Goal: Information Seeking & Learning: Find specific page/section

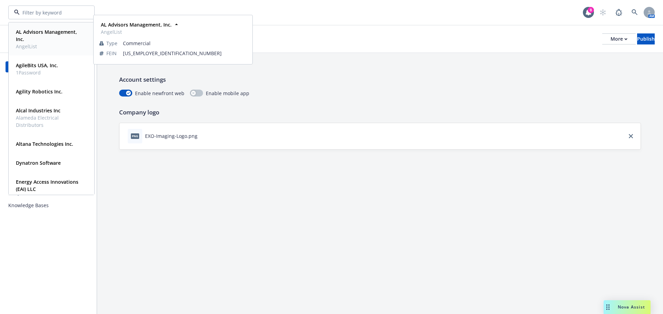
click at [40, 41] on span "AL Advisors Management, Inc." at bounding box center [51, 35] width 70 height 14
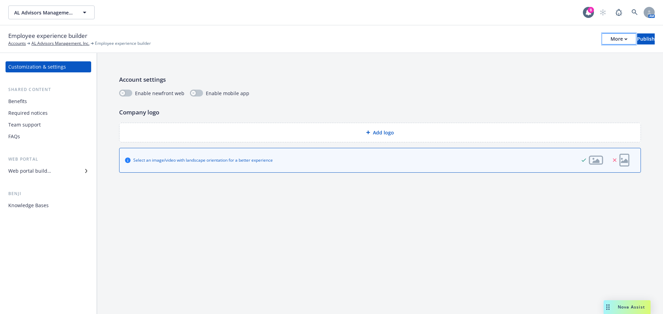
click at [602, 39] on button "More" at bounding box center [618, 38] width 33 height 11
drag, startPoint x: 190, startPoint y: 44, endPoint x: 159, endPoint y: 83, distance: 49.9
click at [190, 44] on div "Employee experience builder Accounts AL Advisors Management, Inc. Employee expe…" at bounding box center [331, 38] width 646 height 15
click at [30, 105] on div "Benefits" at bounding box center [48, 101] width 80 height 11
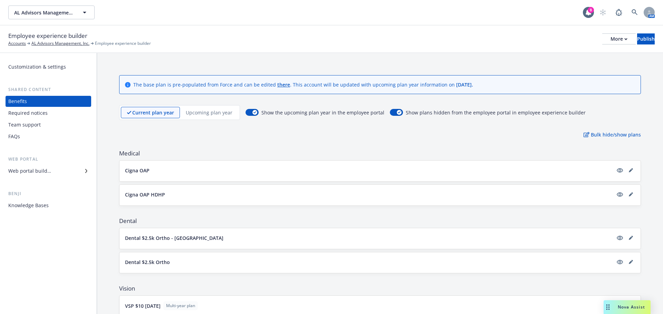
click at [40, 116] on div "Required notices" at bounding box center [27, 113] width 39 height 11
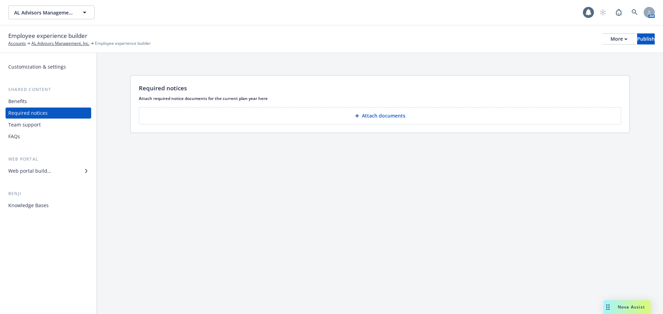
click at [35, 126] on div "Team support" at bounding box center [24, 124] width 32 height 11
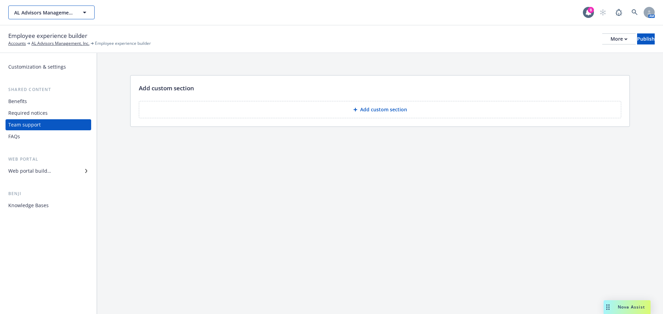
click at [78, 17] on button "AL Advisors Management, Inc." at bounding box center [51, 13] width 86 height 14
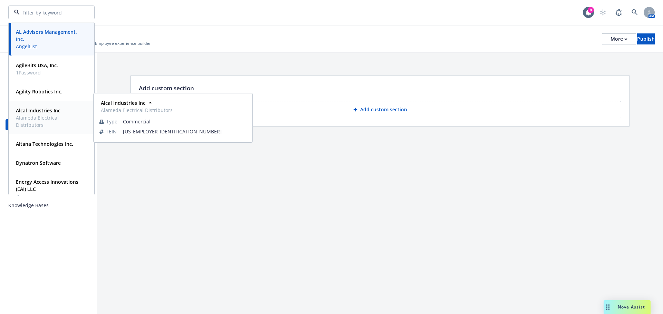
click at [45, 121] on span "Alameda Electrical Distributors" at bounding box center [51, 121] width 70 height 14
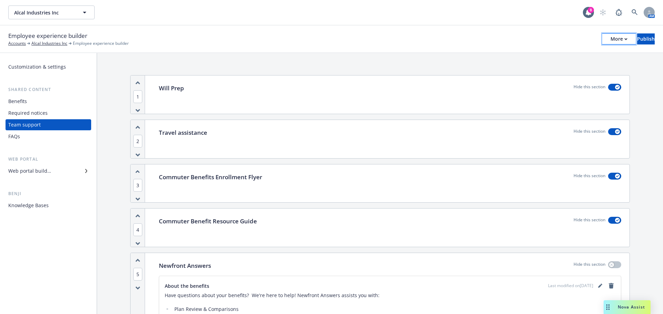
click at [610, 41] on div "More" at bounding box center [618, 39] width 17 height 10
click at [578, 67] on link "Copy portal link" at bounding box center [561, 68] width 102 height 14
click at [74, 11] on button "Alcal Industries Inc" at bounding box center [51, 13] width 86 height 14
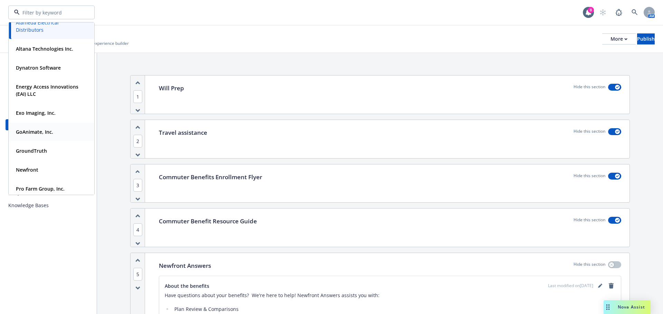
scroll to position [104, 0]
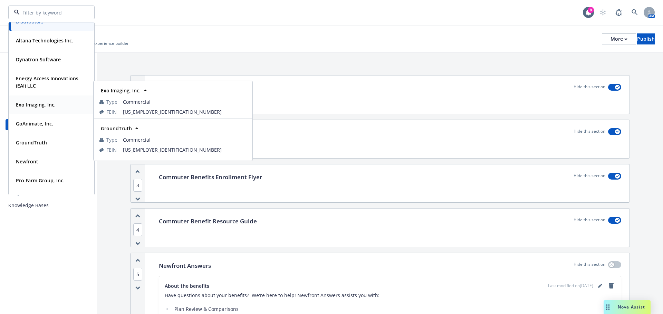
click at [45, 108] on strong "Exo Imaging, Inc." at bounding box center [36, 104] width 40 height 7
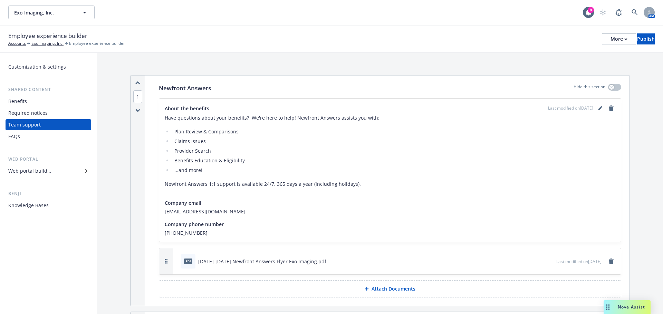
click at [43, 173] on div "Web portal builder" at bounding box center [29, 171] width 43 height 11
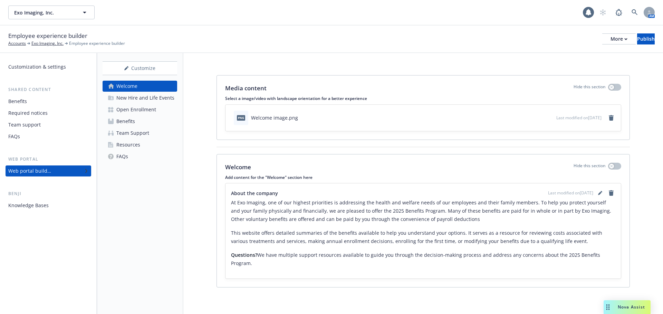
click at [136, 110] on div "Open Enrollment" at bounding box center [136, 109] width 40 height 11
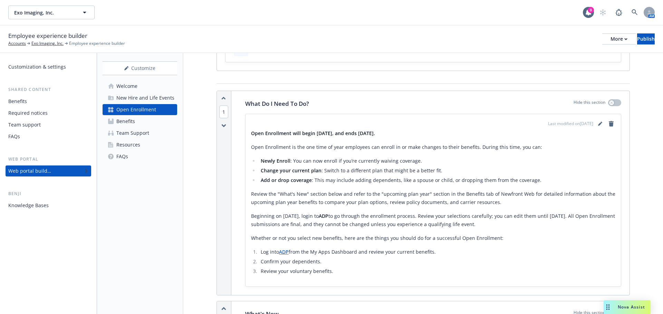
scroll to position [104, 0]
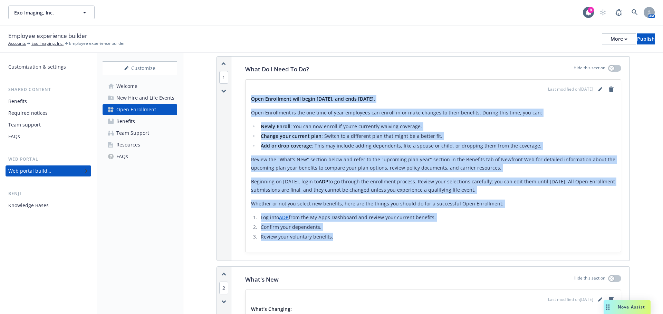
drag, startPoint x: 344, startPoint y: 243, endPoint x: 246, endPoint y: 99, distance: 174.2
click at [246, 99] on div "Last modified on 10/06/2025 Open Enrollment will begin November 10th, 2025, and…" at bounding box center [432, 166] width 375 height 173
copy div "Open Enrollment will begin November 10th, 2025, and ends November 21st, 2025. O…"
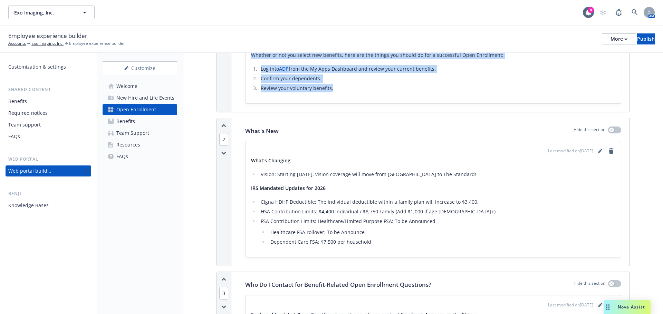
scroll to position [276, 0]
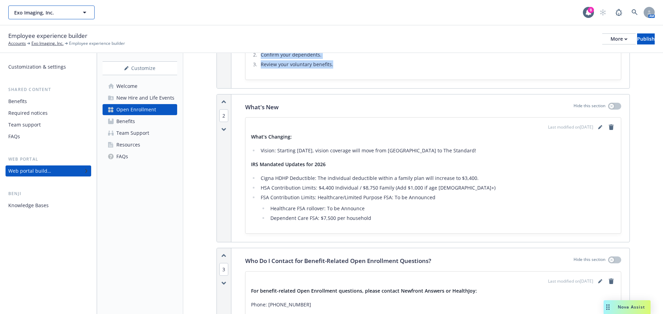
click at [60, 13] on span "Exo Imaging, Inc." at bounding box center [44, 12] width 60 height 7
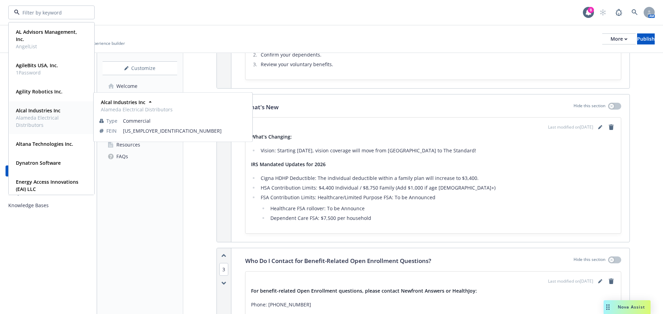
click at [31, 111] on strong "Alcal Industries Inc" at bounding box center [38, 110] width 45 height 7
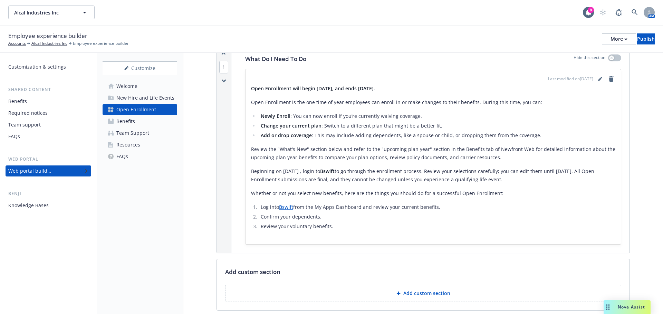
scroll to position [97, 0]
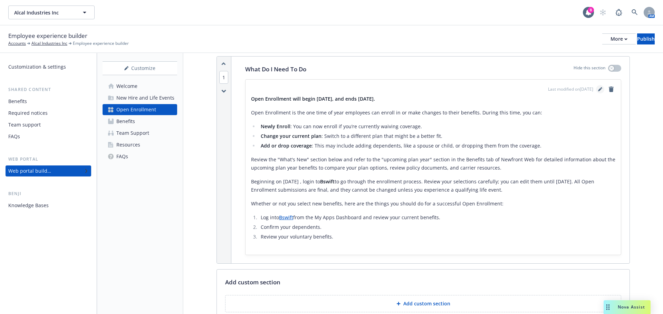
click at [596, 88] on link "editPencil" at bounding box center [600, 89] width 8 height 8
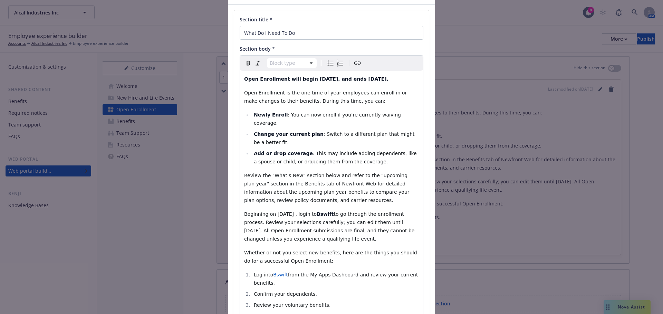
scroll to position [134, 0]
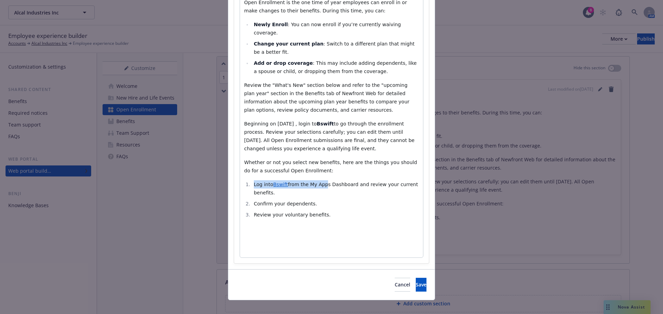
drag, startPoint x: 317, startPoint y: 169, endPoint x: 313, endPoint y: 166, distance: 4.5
click at [313, 166] on div "Open Enrollment will begin [DATE], and ends [DATE]. Open Enrollment is the one …" at bounding box center [331, 118] width 183 height 277
click at [311, 161] on p "Whether or not you select new benefits, here are the things you should do for a…" at bounding box center [331, 166] width 175 height 17
select select "paragraph"
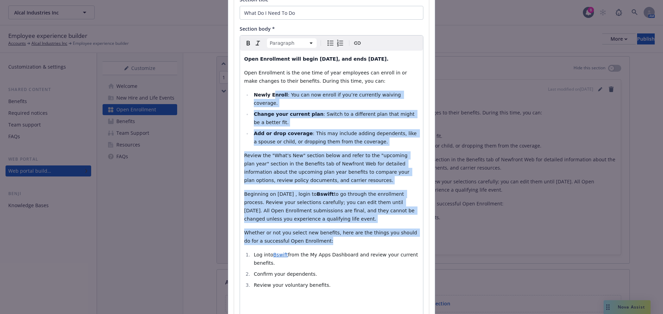
scroll to position [31, 0]
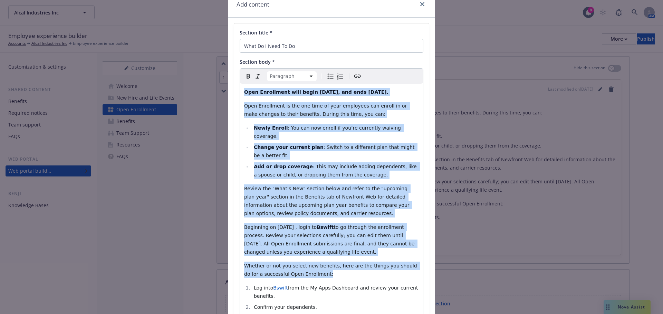
drag, startPoint x: 311, startPoint y: 163, endPoint x: 242, endPoint y: 90, distance: 100.5
click at [242, 90] on div "Open Enrollment will begin [DATE], and ends [DATE]. Open Enrollment is the one …" at bounding box center [331, 222] width 183 height 277
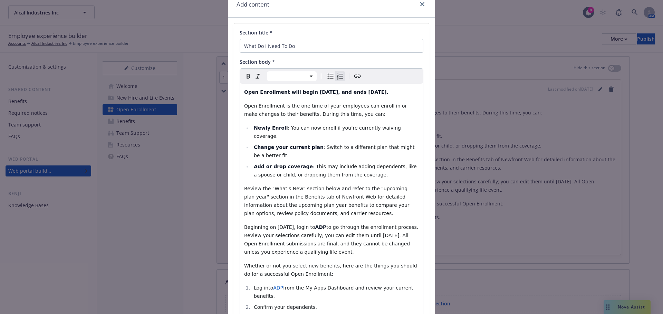
select select "paragraph"
click at [335, 226] on span "to go through the enrollment process. Review your selections carefully; you can…" at bounding box center [332, 240] width 176 height 30
click at [326, 226] on strong "ADP" at bounding box center [320, 228] width 11 height 6
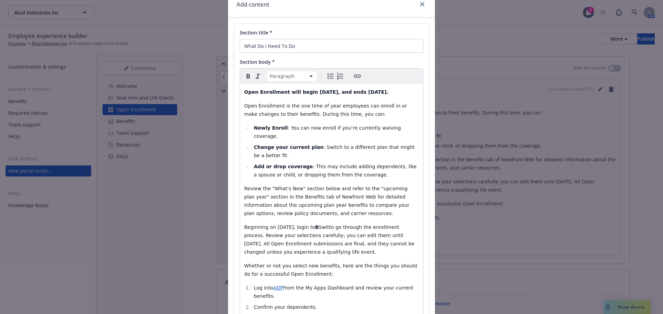
click at [332, 229] on span "Switto go through the enrollment process. Review your selections carefully; you…" at bounding box center [330, 240] width 172 height 30
click at [337, 230] on span "Switto go through the enrollment process. Review your selections carefully; you…" at bounding box center [330, 240] width 172 height 30
click at [333, 227] on span "Swift to go through the enrollment process. Review your selections carefully; y…" at bounding box center [330, 240] width 172 height 30
click at [332, 227] on span "Swift to go through the enrollment process. Review your selections carefully; y…" at bounding box center [330, 240] width 172 height 30
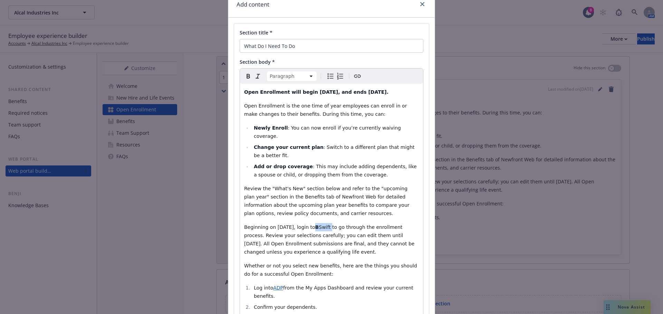
click at [332, 227] on span "Swift to go through the enrollment process. Review your selections carefully; y…" at bounding box center [330, 240] width 172 height 30
click at [244, 73] on icon "Bold" at bounding box center [248, 76] width 8 height 8
click at [245, 75] on icon "Bold" at bounding box center [248, 76] width 8 height 8
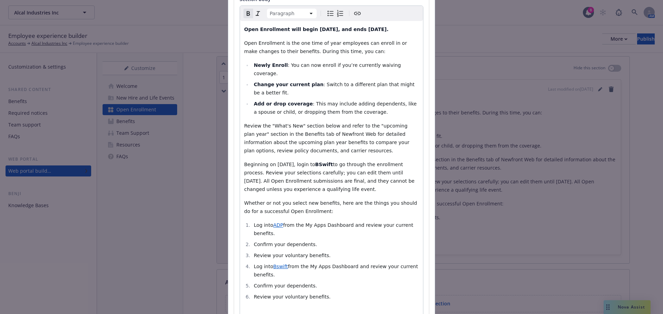
scroll to position [100, 0]
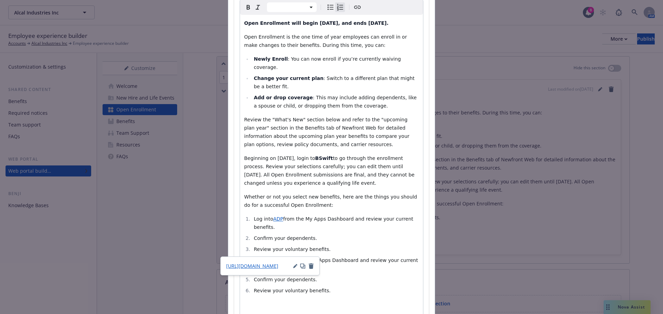
click at [280, 258] on span "Bswift" at bounding box center [280, 261] width 14 height 6
drag, startPoint x: 280, startPoint y: 254, endPoint x: 278, endPoint y: 250, distance: 4.6
copy li "Bswift"
click at [274, 220] on span "ADP" at bounding box center [278, 219] width 10 height 6
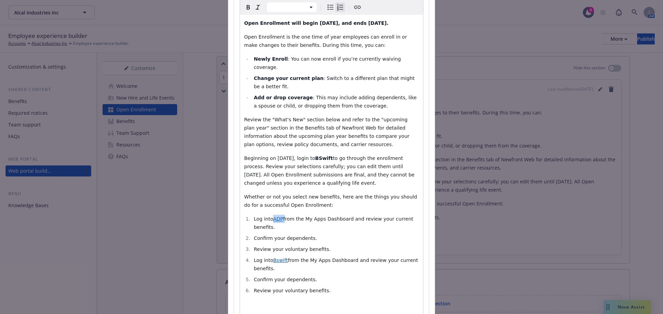
click at [274, 220] on span "ADP" at bounding box center [278, 219] width 10 height 6
select select "h1"
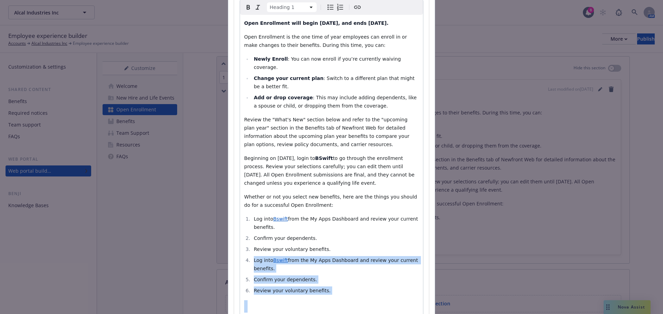
drag, startPoint x: 320, startPoint y: 304, endPoint x: 244, endPoint y: 264, distance: 85.8
click at [244, 264] on div "Open Enrollment will begin November 10th, 2025, and ends November 21st, 2025. O…" at bounding box center [331, 174] width 183 height 319
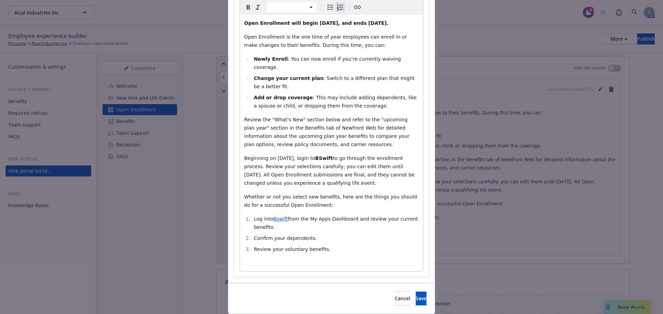
select select "paragraph"
click at [276, 264] on p "editable markdown" at bounding box center [331, 263] width 175 height 8
select select
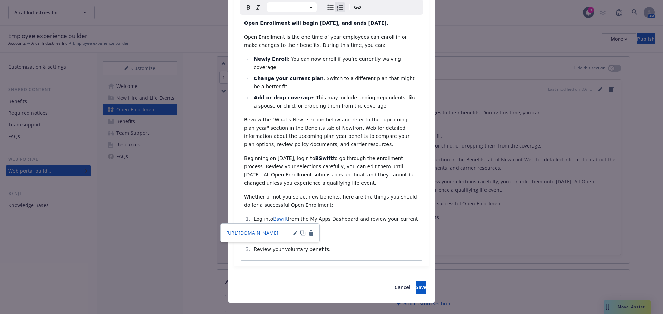
click at [279, 219] on span "Bswift" at bounding box center [280, 219] width 14 height 6
click at [415, 284] on button "Save" at bounding box center [420, 288] width 11 height 14
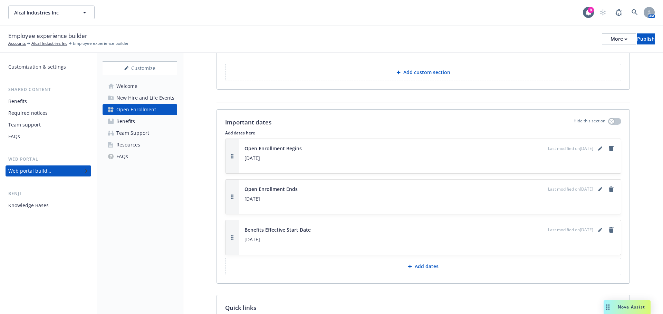
scroll to position [338, 0]
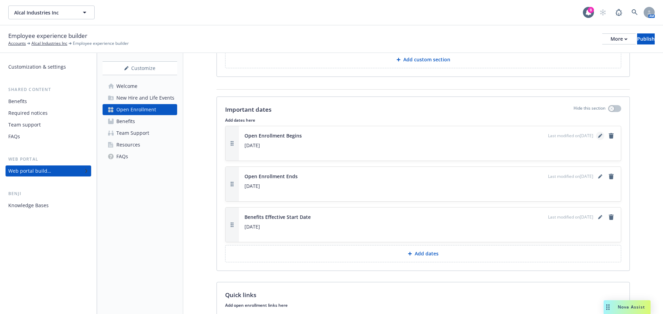
click at [598, 134] on icon "editPencil" at bounding box center [600, 136] width 4 height 4
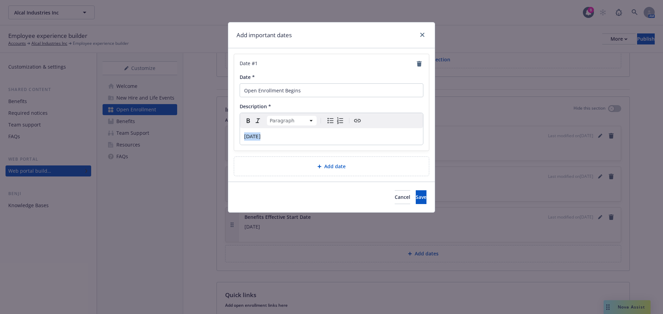
drag, startPoint x: 285, startPoint y: 135, endPoint x: 209, endPoint y: 140, distance: 75.4
click at [212, 140] on div "Add important dates Date # 1 Date * Open Enrollment Begins Description * Paragr…" at bounding box center [331, 157] width 663 height 314
click at [415, 194] on button "Save" at bounding box center [420, 197] width 11 height 14
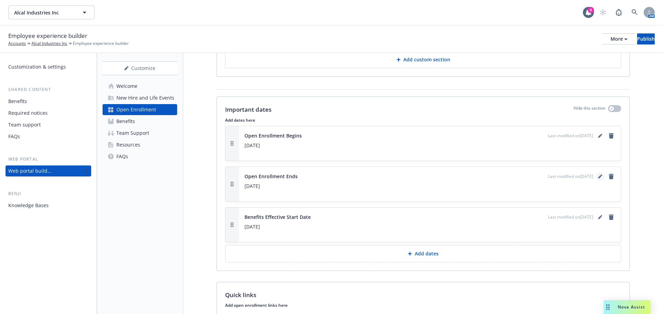
click at [597, 174] on link "editPencil" at bounding box center [600, 177] width 8 height 8
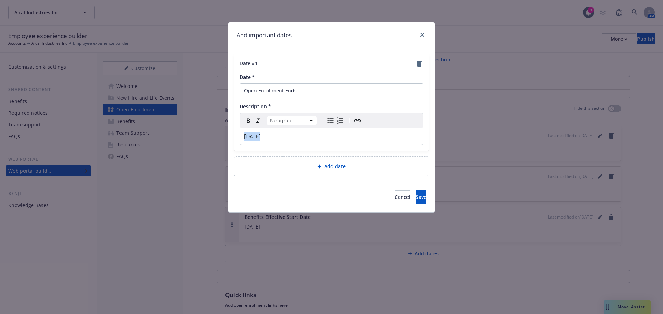
drag, startPoint x: 246, startPoint y: 135, endPoint x: 204, endPoint y: 138, distance: 41.9
click at [200, 138] on div "Add important dates Date # 1 Date * Open Enrollment Ends Description * Paragrap…" at bounding box center [331, 157] width 663 height 314
click at [415, 199] on button "Save" at bounding box center [420, 197] width 11 height 14
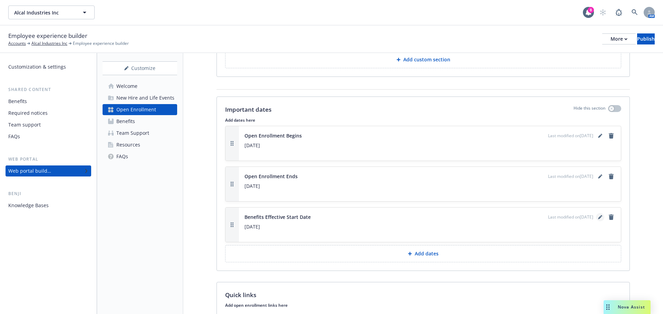
click at [596, 215] on link "editPencil" at bounding box center [600, 217] width 8 height 8
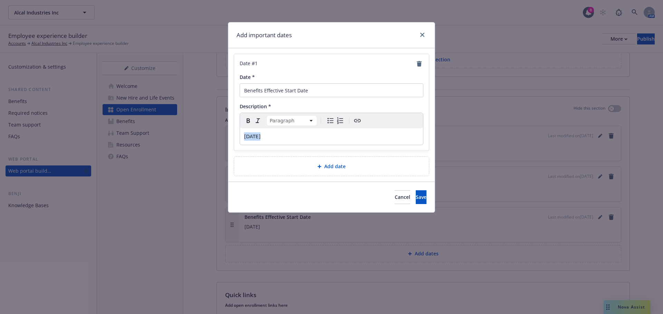
drag, startPoint x: 262, startPoint y: 142, endPoint x: 185, endPoint y: 148, distance: 76.9
click at [192, 147] on div "Add important dates Date # 1 Date * Benefits Effective Start Date Description *…" at bounding box center [331, 157] width 663 height 314
click at [415, 199] on span "Save" at bounding box center [420, 197] width 11 height 7
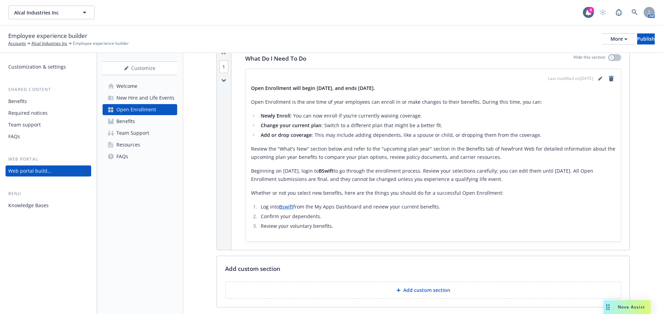
scroll to position [138, 0]
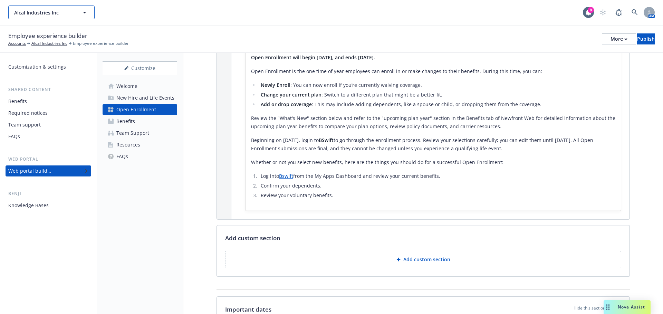
click at [77, 12] on button "Alcal Industries Inc" at bounding box center [51, 13] width 86 height 14
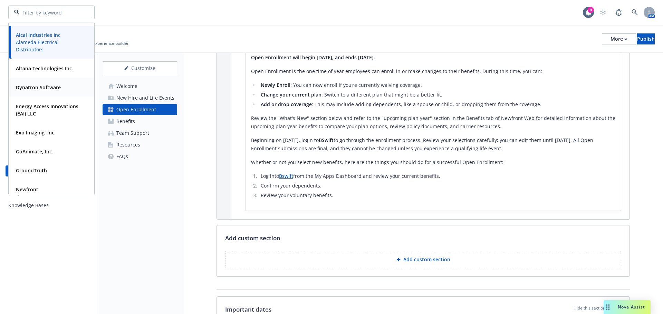
scroll to position [104, 0]
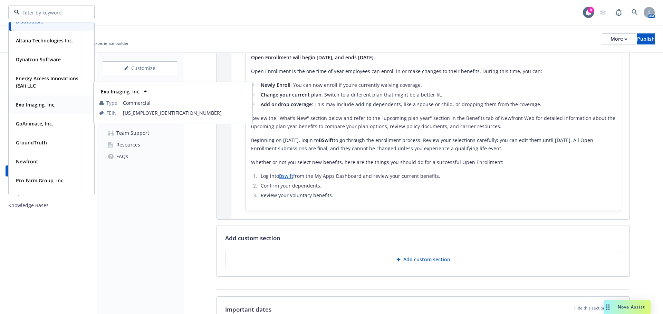
click at [45, 109] on div "Exo Imaging, Inc." at bounding box center [35, 105] width 44 height 10
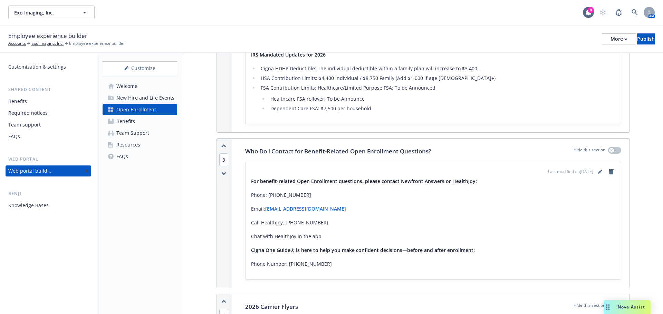
scroll to position [403, 0]
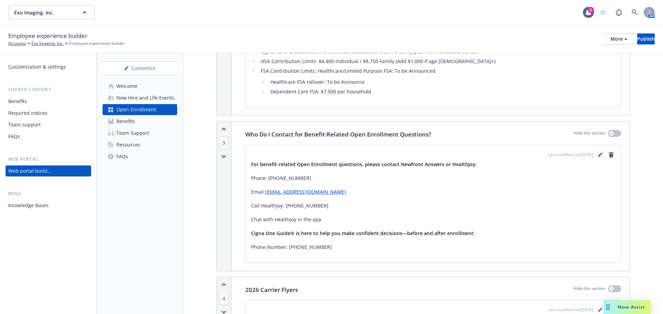
click at [598, 155] on icon "editPencil" at bounding box center [599, 155] width 3 height 3
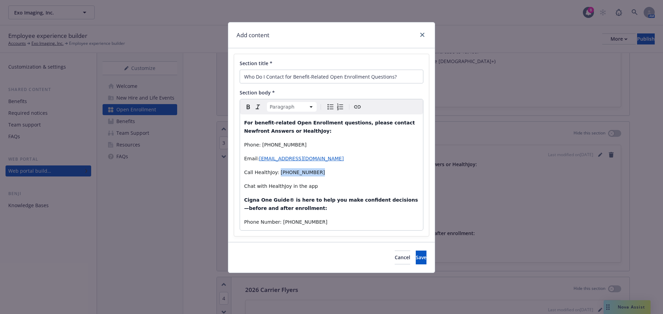
drag, startPoint x: 313, startPoint y: 174, endPoint x: 347, endPoint y: 220, distance: 58.2
click at [277, 176] on p "Call HealthJoy: (877) 500-3212" at bounding box center [331, 172] width 175 height 8
click at [424, 35] on icon "close" at bounding box center [422, 35] width 4 height 4
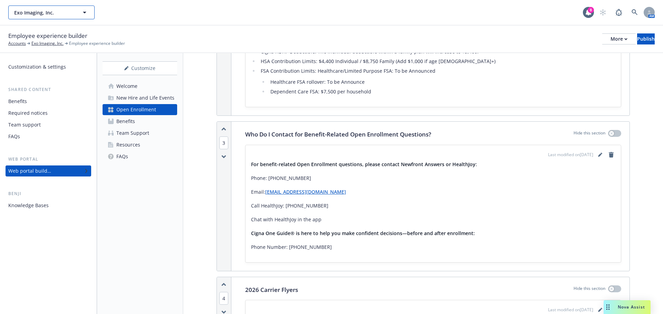
click at [64, 19] on button "Exo Imaging, Inc." at bounding box center [51, 13] width 86 height 14
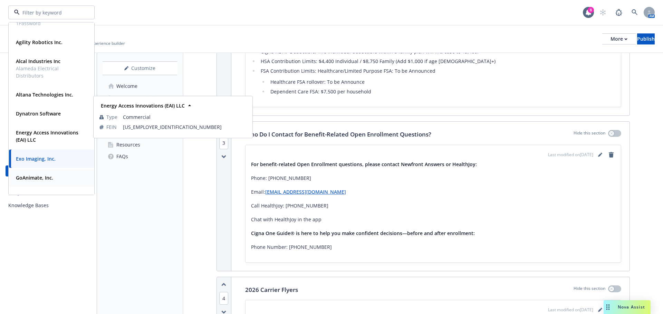
scroll to position [0, 0]
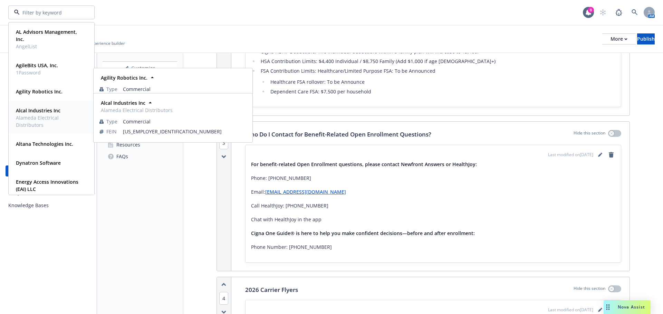
click at [38, 108] on strong "Alcal Industries Inc" at bounding box center [38, 110] width 45 height 7
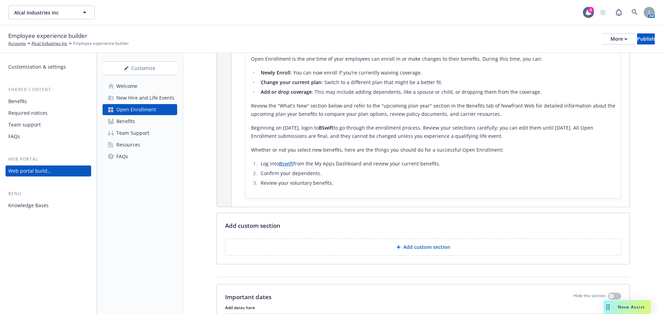
scroll to position [150, 0]
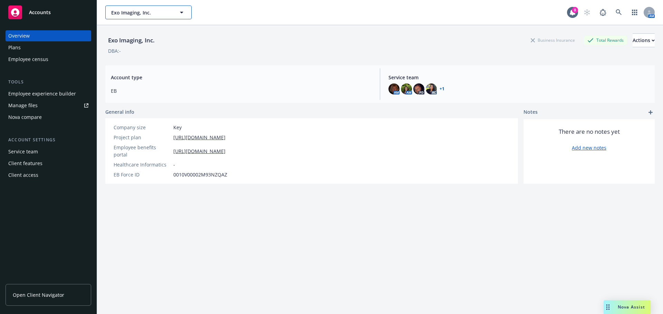
click at [122, 14] on span "Exo Imaging, Inc." at bounding box center [141, 12] width 60 height 7
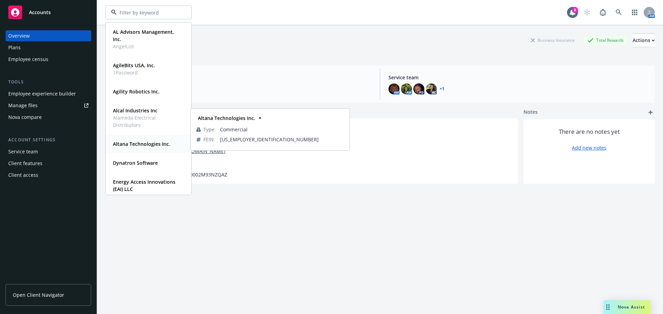
scroll to position [35, 0]
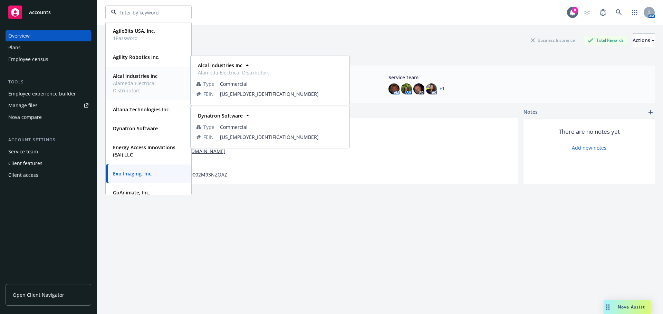
click at [137, 81] on span "Alameda Electrical Distributors" at bounding box center [148, 87] width 70 height 14
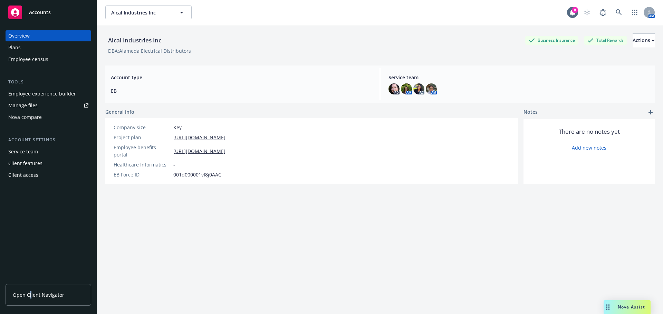
click at [30, 287] on link "Open Client Navigator" at bounding box center [49, 295] width 86 height 22
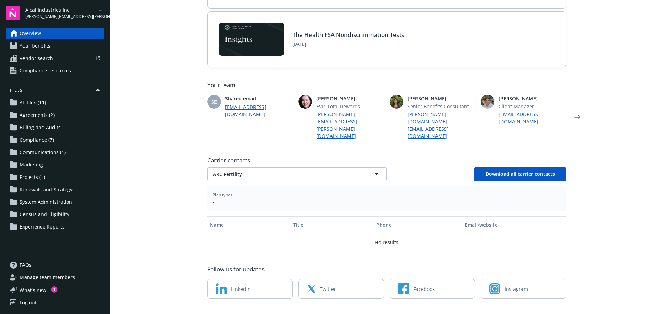
scroll to position [125, 0]
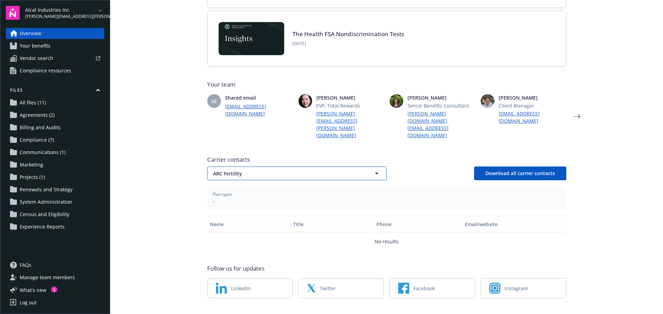
click at [321, 170] on span "ARC Fertility" at bounding box center [285, 173] width 144 height 7
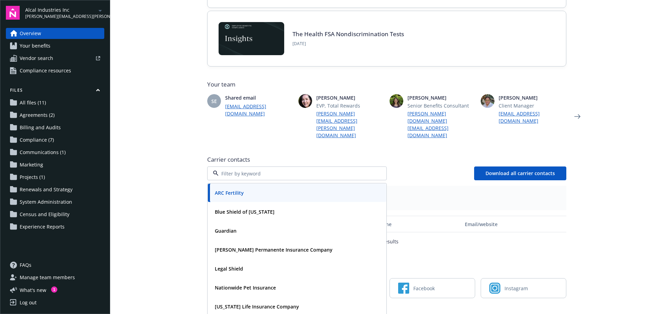
scroll to position [151, 0]
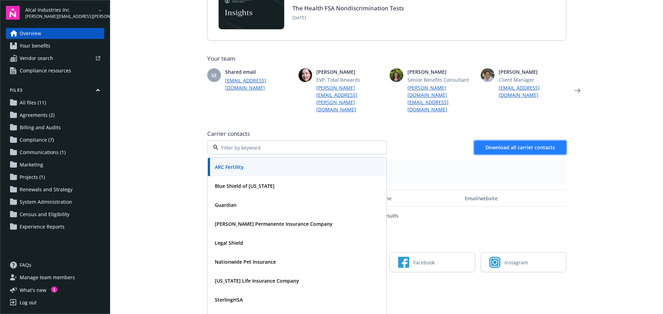
click at [496, 144] on span "Download all carrier contacts" at bounding box center [519, 147] width 69 height 7
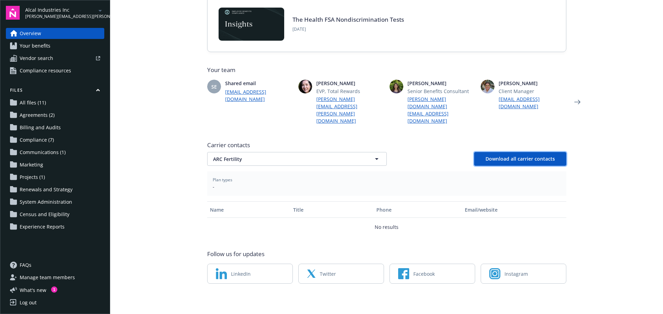
scroll to position [125, 0]
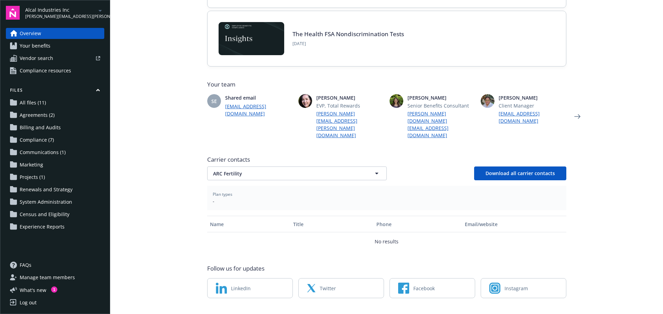
click at [45, 43] on span "Your benefits" at bounding box center [35, 45] width 31 height 11
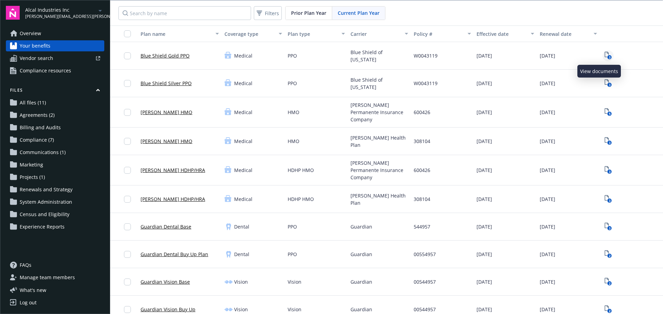
click at [604, 55] on icon "3" at bounding box center [607, 56] width 7 height 8
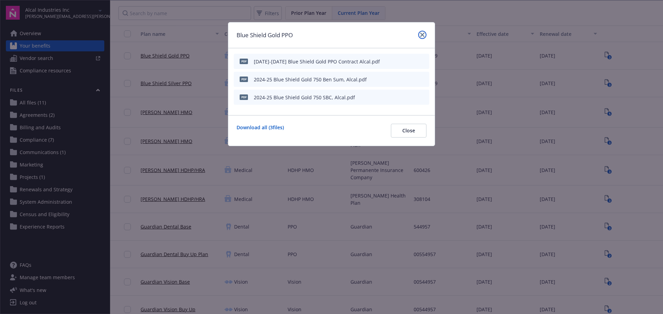
click at [418, 34] on link "close" at bounding box center [422, 35] width 8 height 8
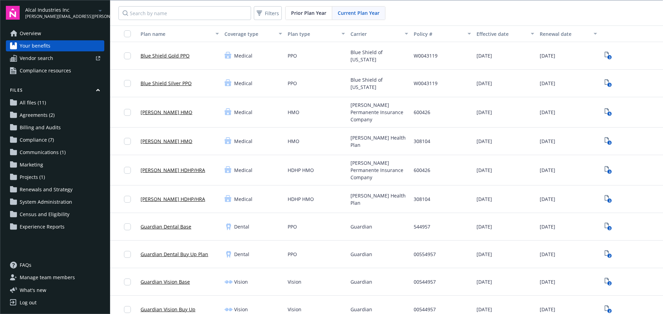
click at [69, 15] on span "natalia.figueroa@newfront.com" at bounding box center [60, 16] width 71 height 6
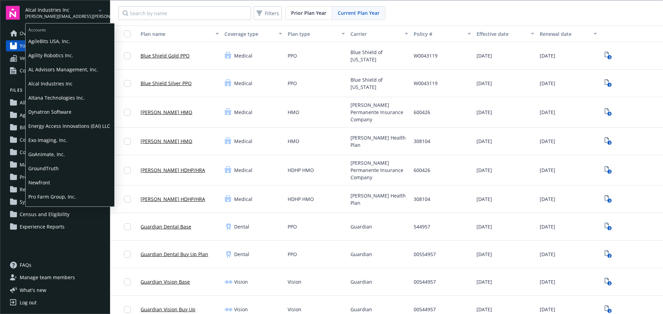
click at [56, 145] on span "Exo Imaging, Inc." at bounding box center [69, 140] width 83 height 14
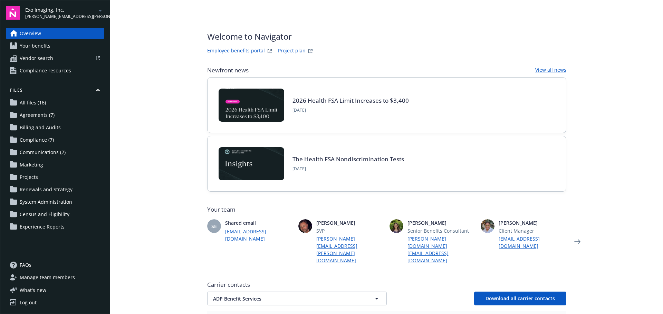
click at [50, 46] on link "Your benefits" at bounding box center [55, 45] width 98 height 11
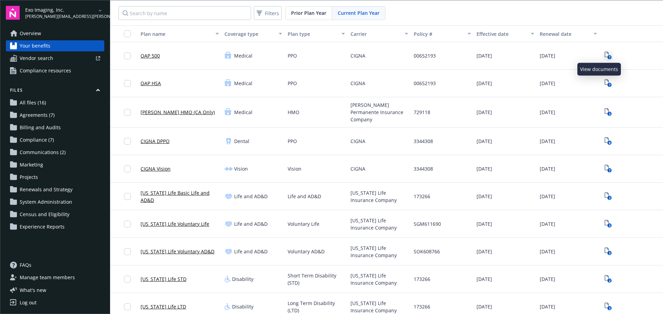
click at [604, 53] on icon "7" at bounding box center [607, 56] width 7 height 8
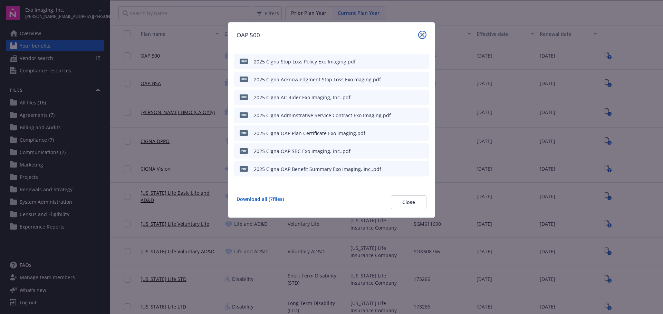
click at [419, 33] on link "close" at bounding box center [422, 35] width 8 height 8
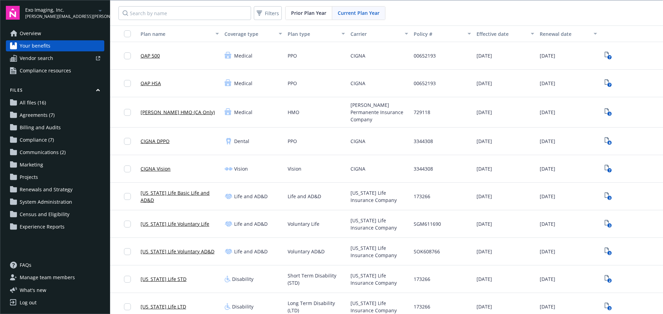
click at [368, 14] on span "Current Plan Year" at bounding box center [358, 12] width 42 height 7
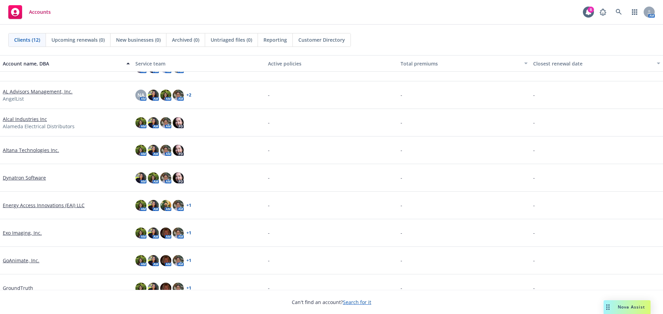
scroll to position [69, 0]
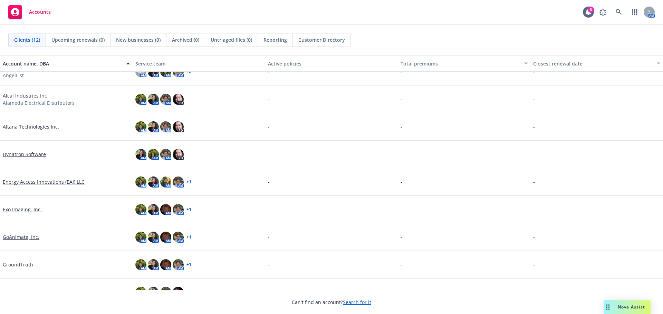
click at [23, 208] on link "Exo Imaging, Inc." at bounding box center [22, 209] width 39 height 7
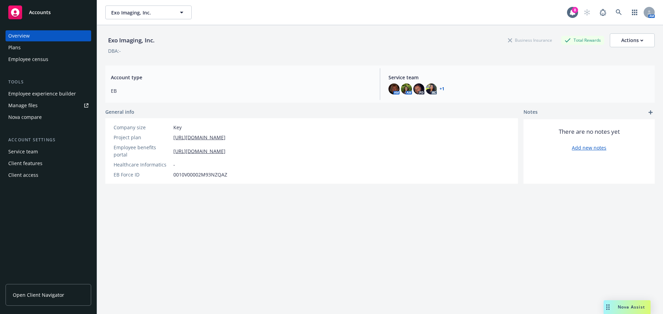
click at [60, 45] on div "Plans" at bounding box center [48, 47] width 80 height 11
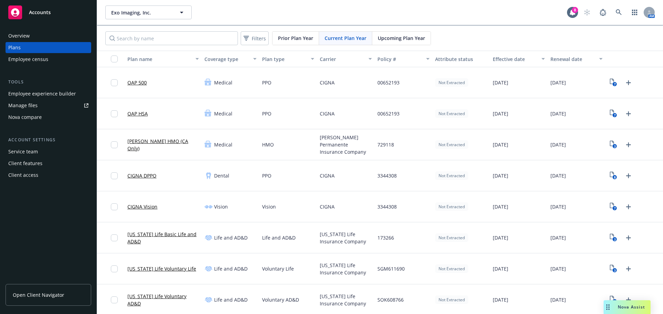
click at [392, 36] on span "Upcoming Plan Year" at bounding box center [400, 38] width 47 height 7
click at [609, 83] on icon "2" at bounding box center [612, 83] width 7 height 8
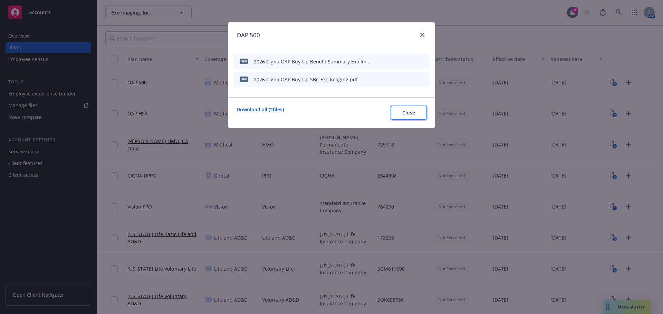
click at [397, 113] on button "Close" at bounding box center [409, 113] width 36 height 14
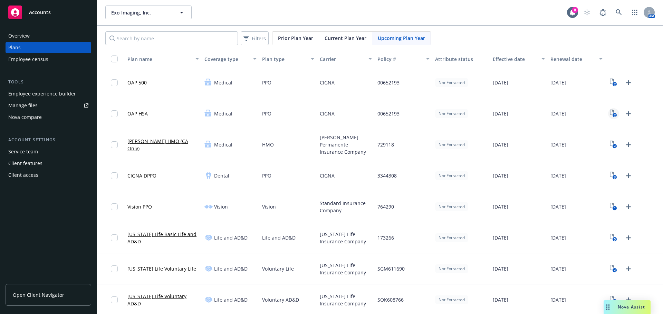
click at [608, 111] on link "2" at bounding box center [613, 113] width 11 height 11
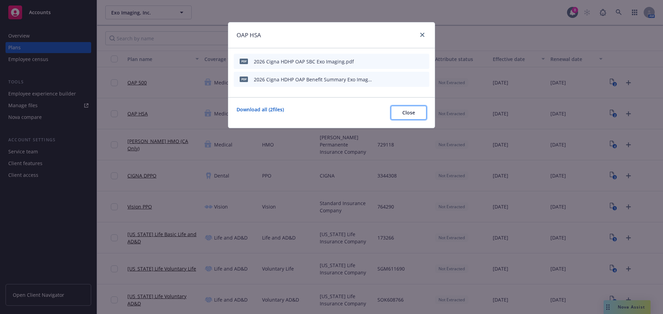
click at [409, 112] on span "Close" at bounding box center [408, 112] width 13 height 7
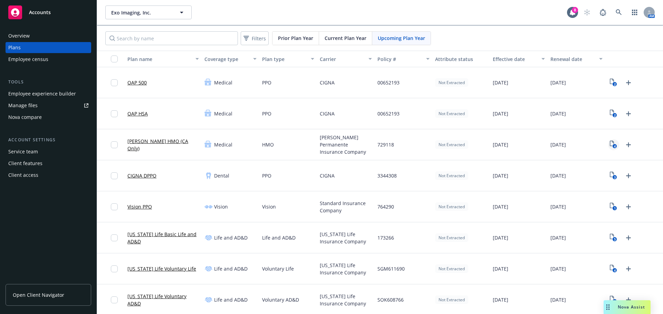
click at [614, 147] on text "4" at bounding box center [615, 146] width 2 height 4
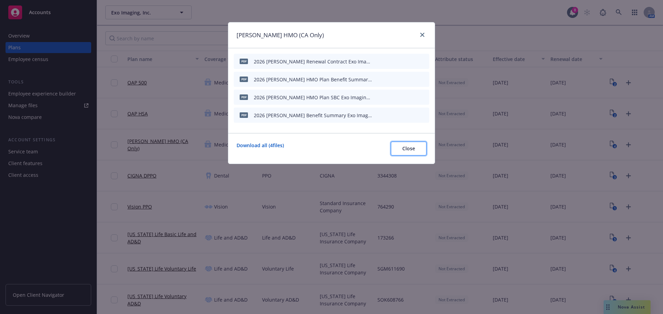
click at [405, 148] on span "Close" at bounding box center [408, 148] width 13 height 7
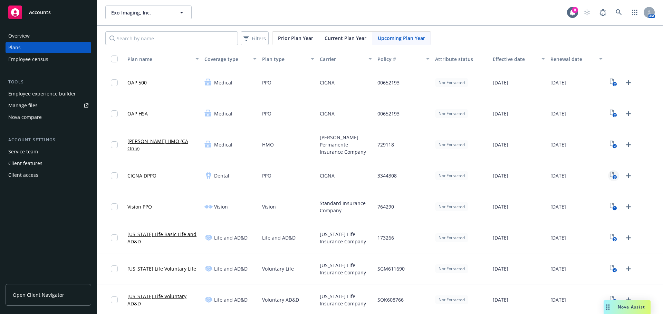
click at [609, 174] on icon "View Plan Documents" at bounding box center [611, 175] width 4 height 6
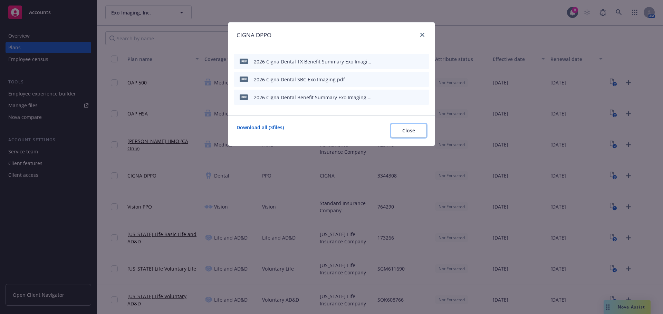
click at [405, 129] on span "Close" at bounding box center [408, 130] width 13 height 7
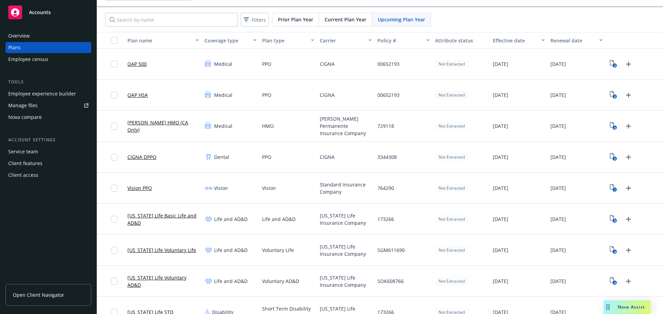
scroll to position [35, 0]
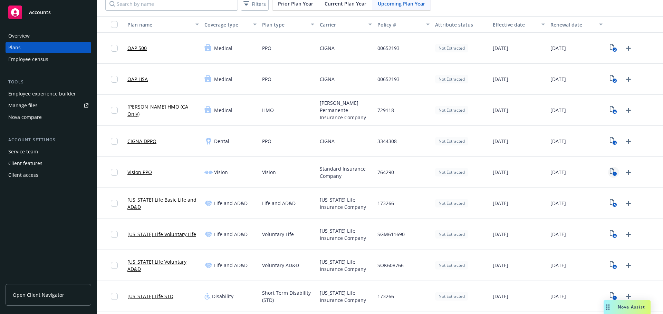
click at [609, 169] on icon "View Plan Documents" at bounding box center [611, 171] width 4 height 6
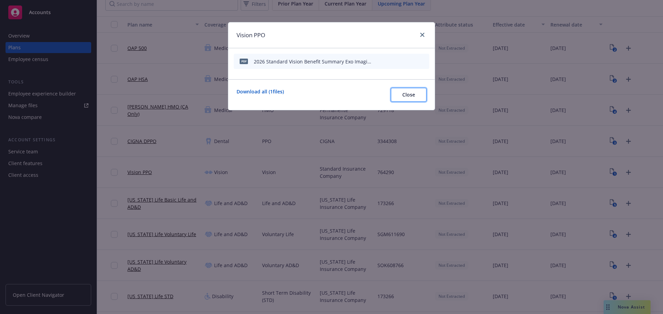
click at [417, 94] on button "Close" at bounding box center [409, 95] width 36 height 14
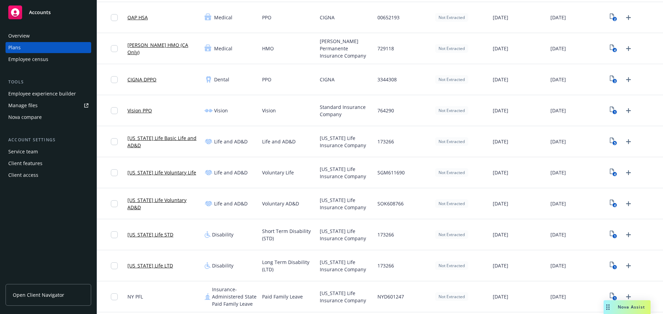
scroll to position [104, 0]
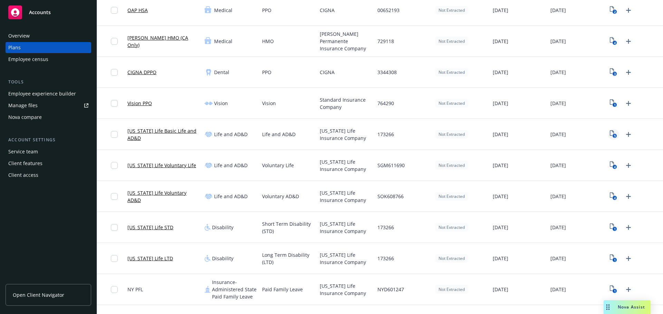
click at [612, 135] on rect "View Plan Documents" at bounding box center [614, 136] width 4 height 4
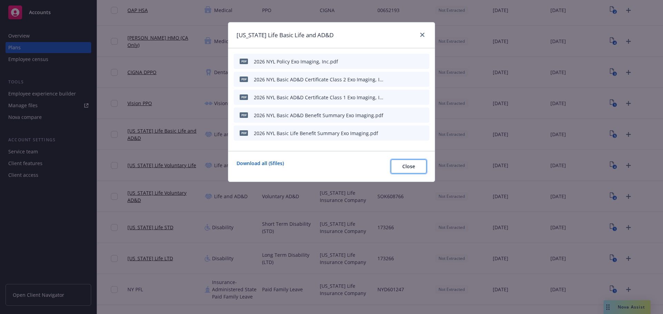
click at [405, 168] on span "Close" at bounding box center [408, 166] width 13 height 7
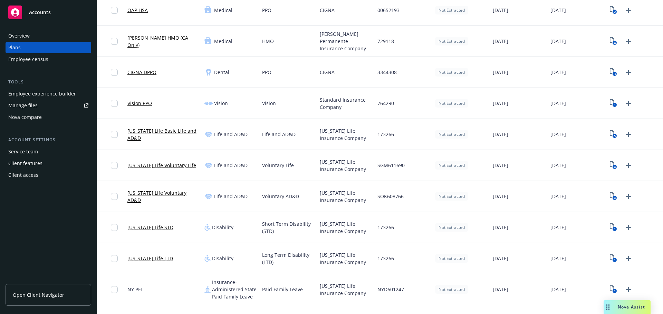
click at [607, 159] on div "4" at bounding box center [634, 165] width 58 height 31
click at [612, 166] on rect "View Plan Documents" at bounding box center [614, 167] width 4 height 4
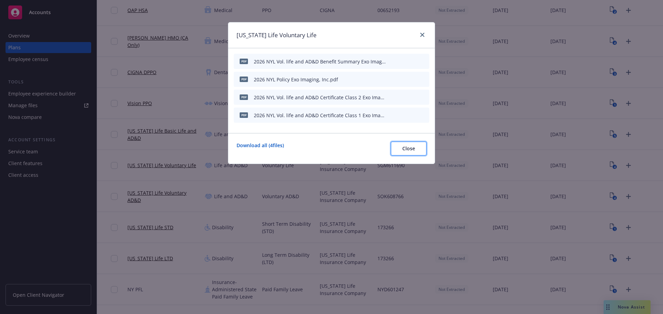
click at [409, 146] on span "Close" at bounding box center [408, 148] width 13 height 7
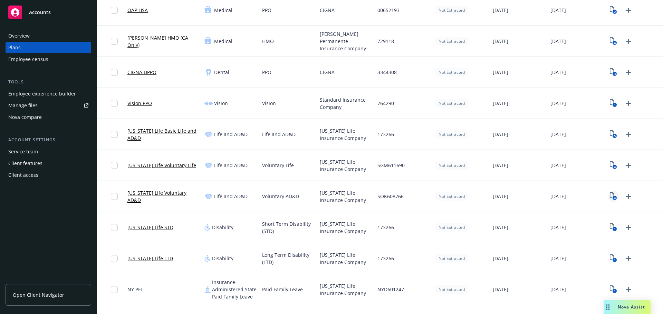
click at [614, 197] on text "4" at bounding box center [615, 198] width 2 height 4
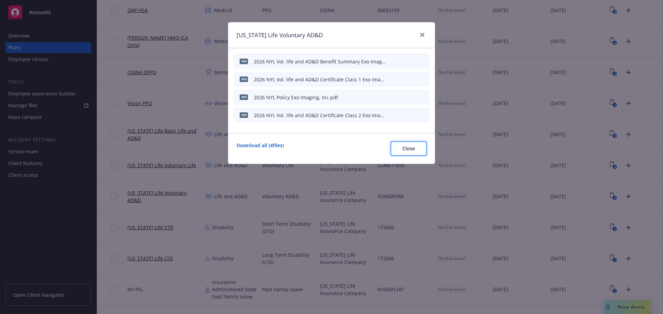
click at [404, 149] on span "Close" at bounding box center [408, 148] width 13 height 7
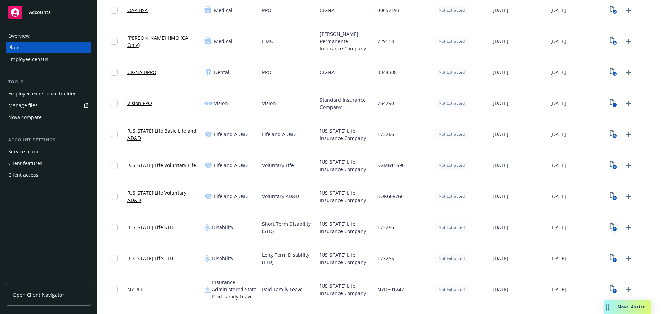
click at [612, 227] on rect "View Plan Documents" at bounding box center [614, 229] width 4 height 4
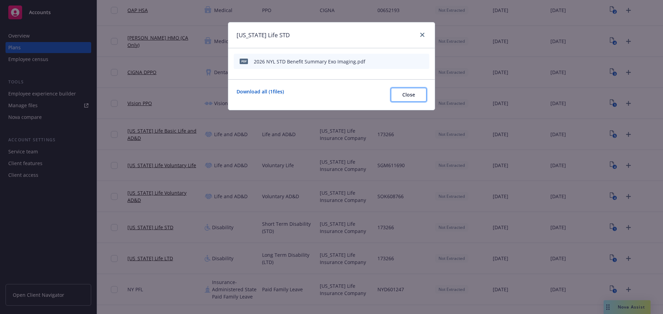
click at [419, 95] on button "Close" at bounding box center [409, 95] width 36 height 14
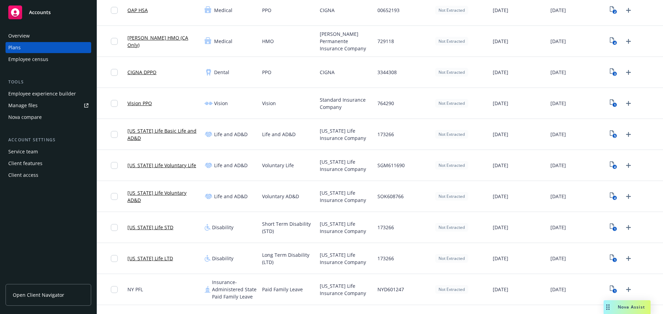
scroll to position [138, 0]
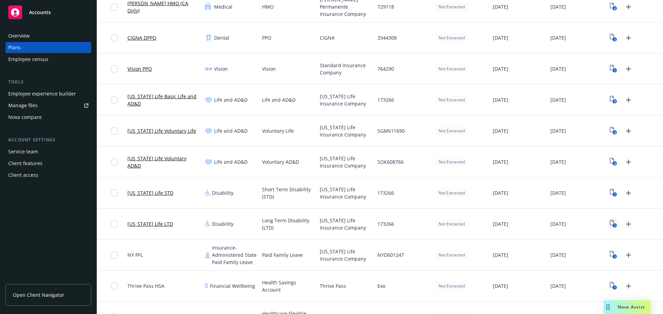
click at [609, 226] on icon "View Plan Documents" at bounding box center [611, 223] width 4 height 6
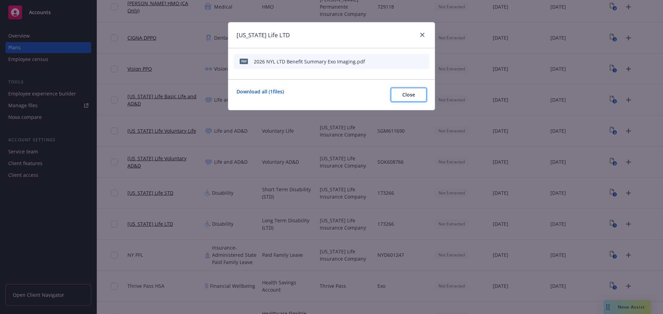
click at [417, 94] on button "Close" at bounding box center [409, 95] width 36 height 14
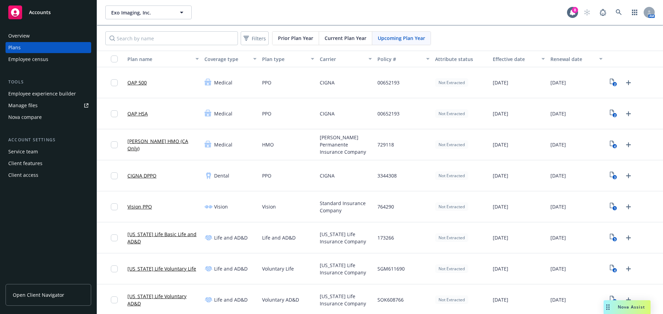
click at [339, 40] on span "Current Plan Year" at bounding box center [345, 38] width 42 height 7
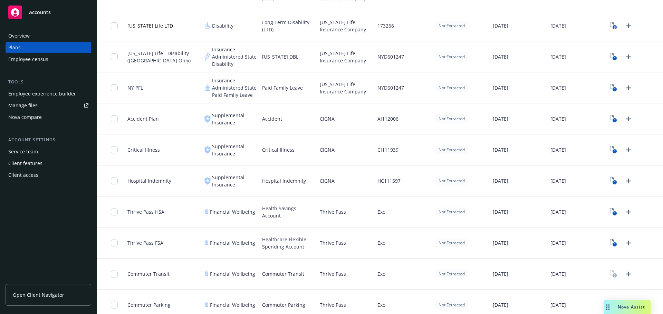
scroll to position [345, 0]
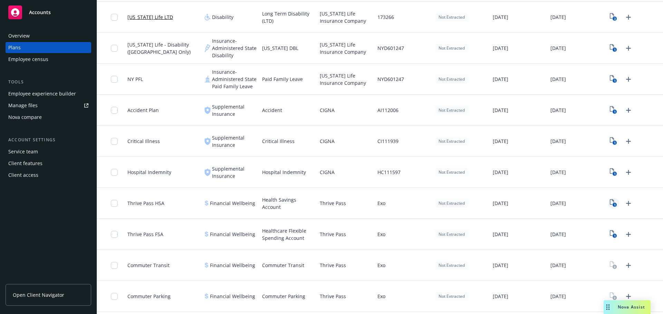
click at [612, 204] on icon "1" at bounding box center [612, 203] width 7 height 8
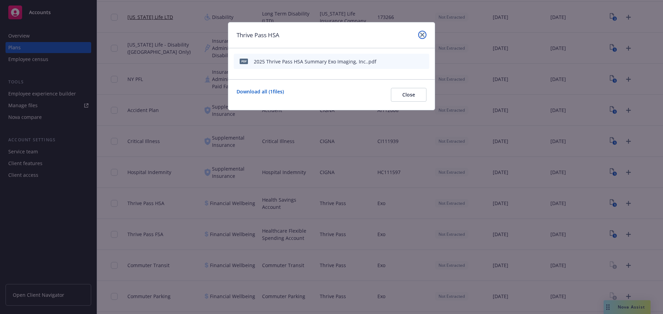
click at [424, 33] on link "close" at bounding box center [422, 35] width 8 height 8
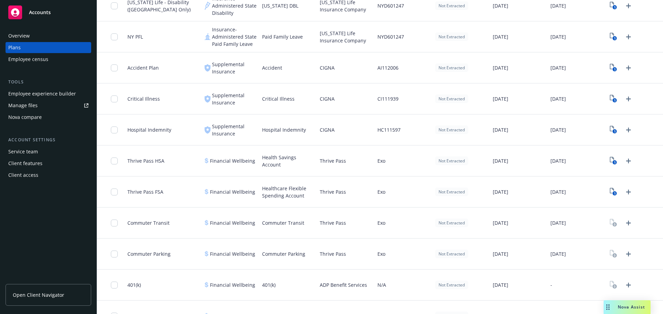
scroll to position [357, 0]
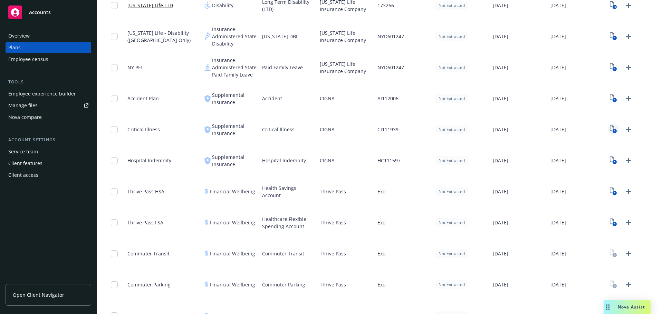
click at [608, 132] on link "1" at bounding box center [613, 129] width 11 height 11
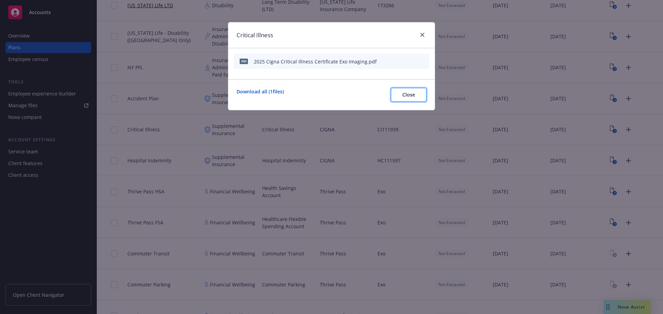
click at [404, 90] on button "Close" at bounding box center [409, 95] width 36 height 14
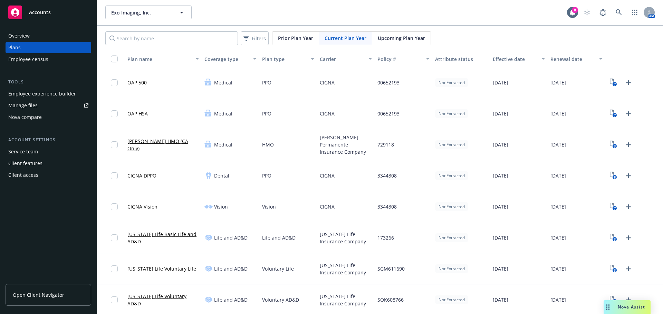
drag, startPoint x: 401, startPoint y: 41, endPoint x: 395, endPoint y: 48, distance: 9.3
click at [401, 41] on span "Upcoming Plan Year" at bounding box center [400, 38] width 47 height 7
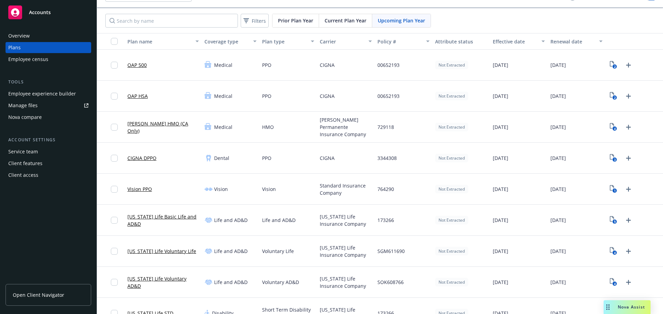
scroll to position [35, 0]
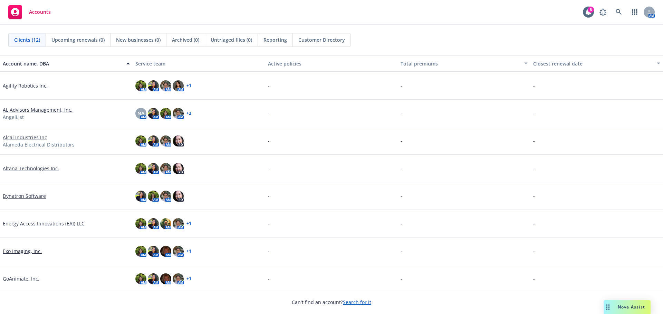
scroll to position [69, 0]
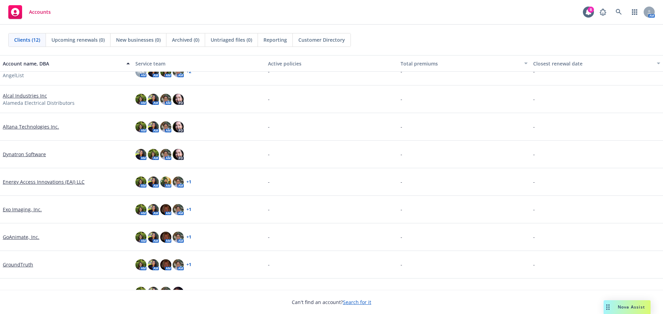
click at [27, 211] on link "Exo Imaging, Inc." at bounding box center [22, 209] width 39 height 7
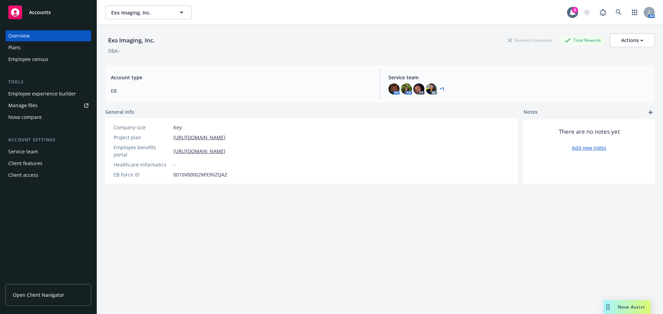
click at [45, 96] on div "Employee experience builder" at bounding box center [42, 93] width 68 height 11
click at [34, 46] on div "Plans" at bounding box center [48, 47] width 80 height 11
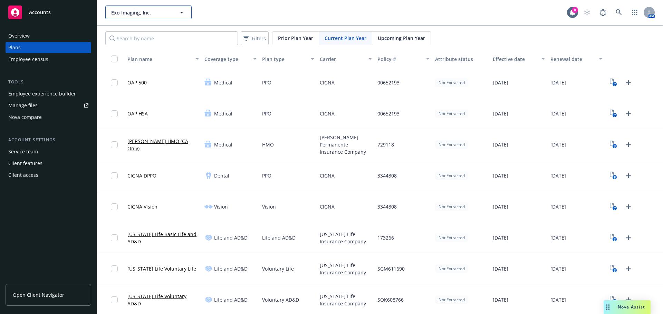
click at [151, 12] on span "Exo Imaging, Inc." at bounding box center [141, 12] width 60 height 7
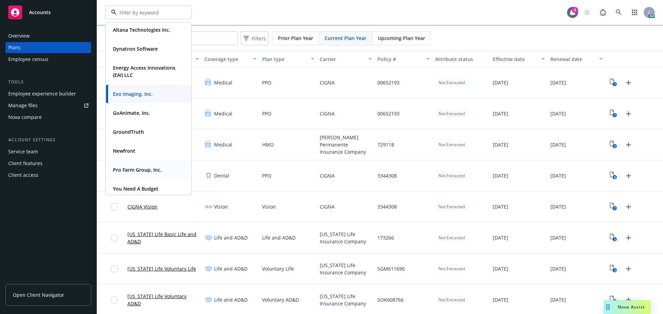
scroll to position [118, 0]
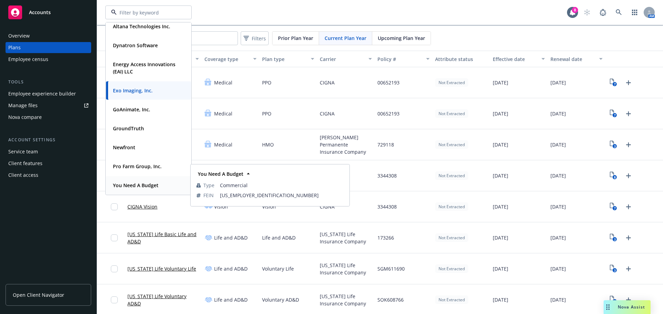
click at [145, 185] on strong "You Need A Budget" at bounding box center [136, 185] width 46 height 7
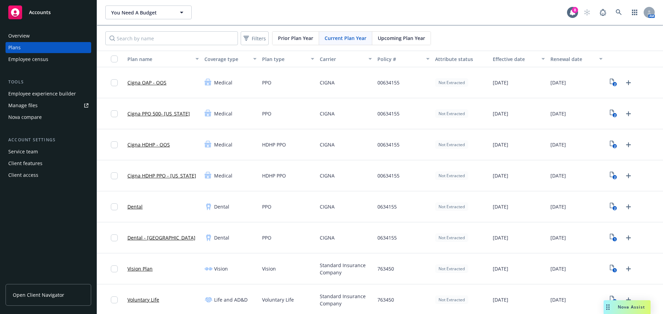
click at [393, 39] on span "Upcoming Plan Year" at bounding box center [400, 38] width 47 height 7
click at [609, 82] on icon "2" at bounding box center [612, 83] width 7 height 8
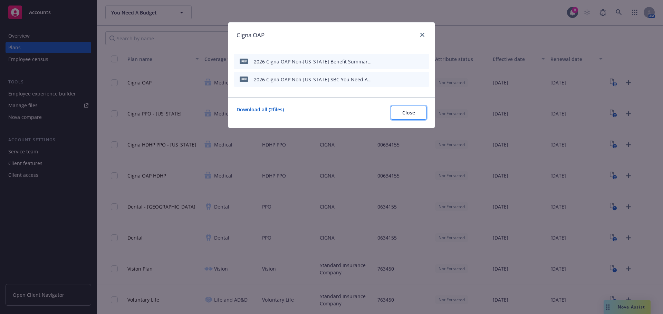
click at [423, 114] on button "Close" at bounding box center [409, 113] width 36 height 14
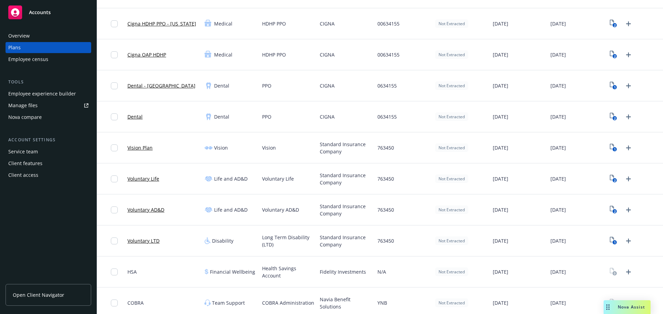
scroll to position [126, 0]
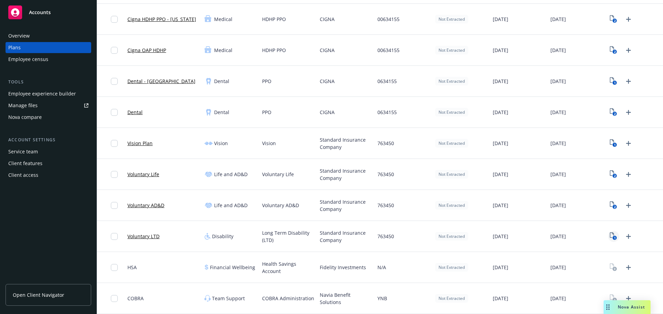
click at [614, 238] on text "1" at bounding box center [615, 238] width 2 height 4
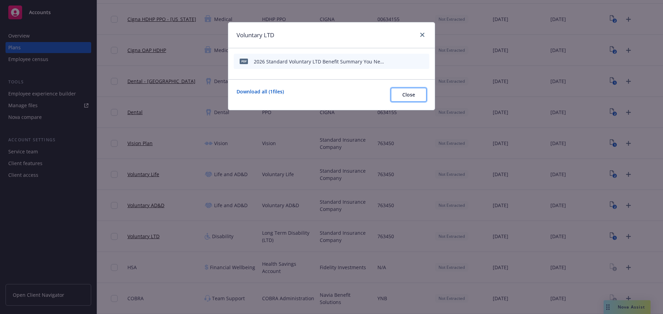
click at [426, 94] on button "Close" at bounding box center [409, 95] width 36 height 14
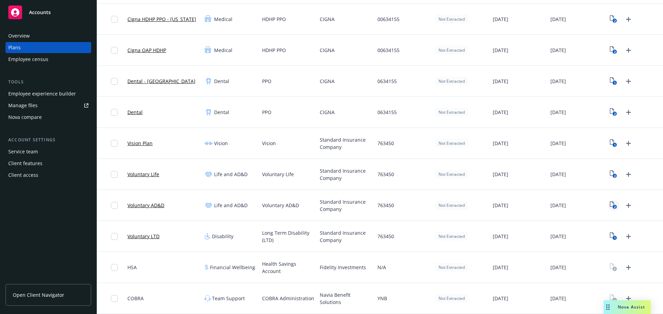
click at [611, 204] on icon "2" at bounding box center [612, 206] width 7 height 8
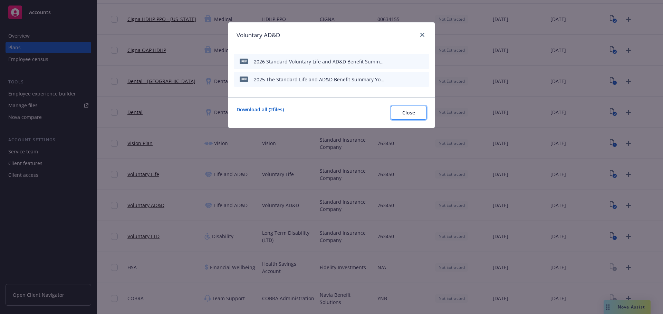
click at [405, 116] on button "Close" at bounding box center [409, 113] width 36 height 14
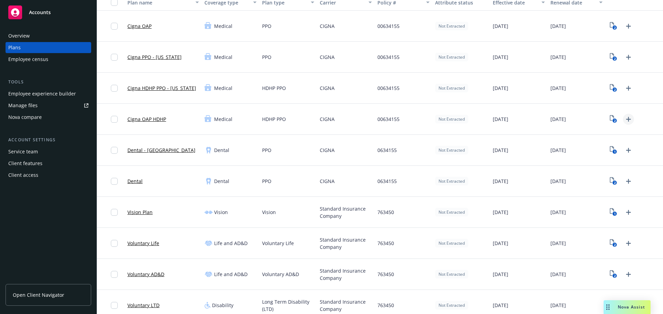
scroll to position [22, 0]
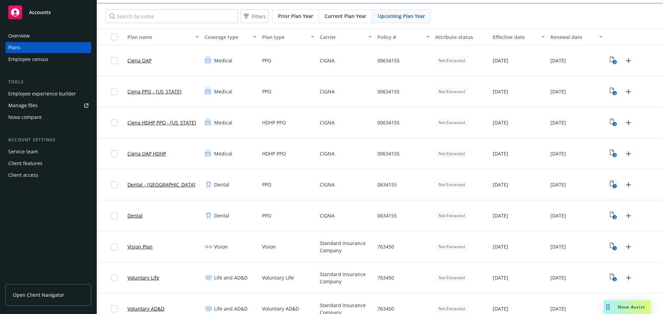
click at [612, 186] on rect "View Plan Documents" at bounding box center [614, 186] width 4 height 4
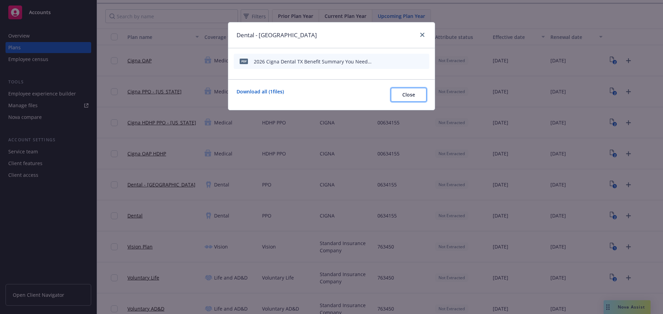
click at [398, 100] on button "Close" at bounding box center [409, 95] width 36 height 14
